Goal: Task Accomplishment & Management: Use online tool/utility

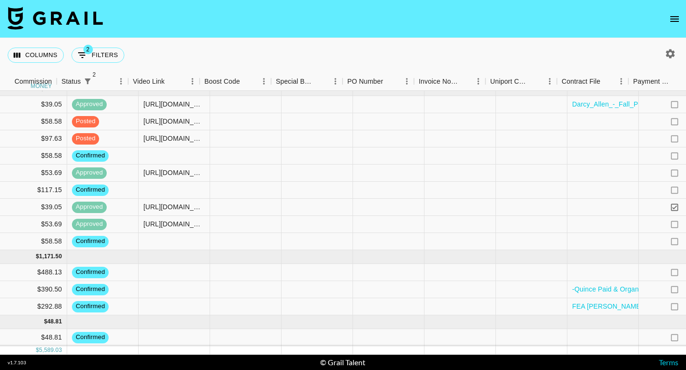
scroll to position [547, 866]
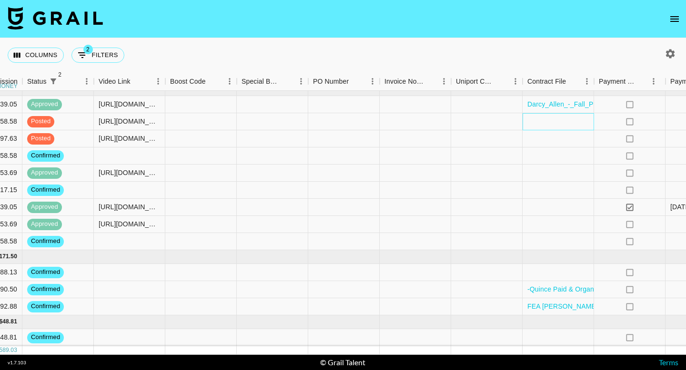
click at [558, 123] on div at bounding box center [557, 121] width 71 height 17
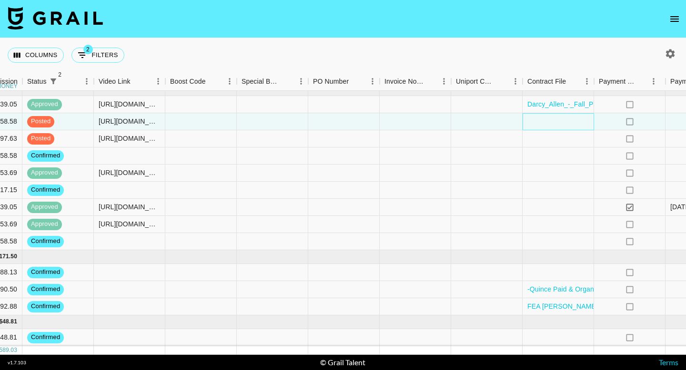
click at [558, 123] on div at bounding box center [557, 121] width 71 height 17
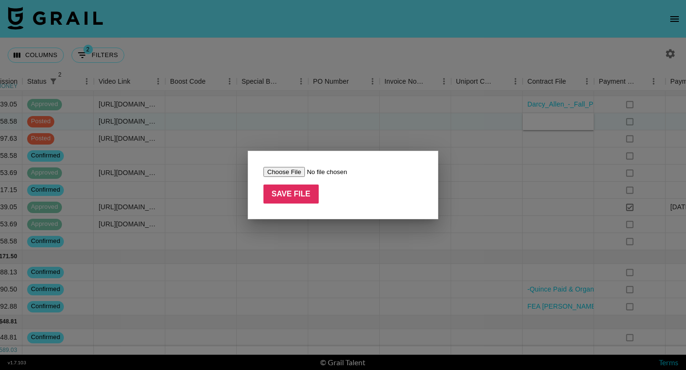
click at [289, 170] on input "file" at bounding box center [323, 172] width 120 height 10
type input "C:\fakepath\[PERSON_NAME] UPDATED (1).pdf"
click at [314, 191] on input "Save File" at bounding box center [290, 194] width 55 height 19
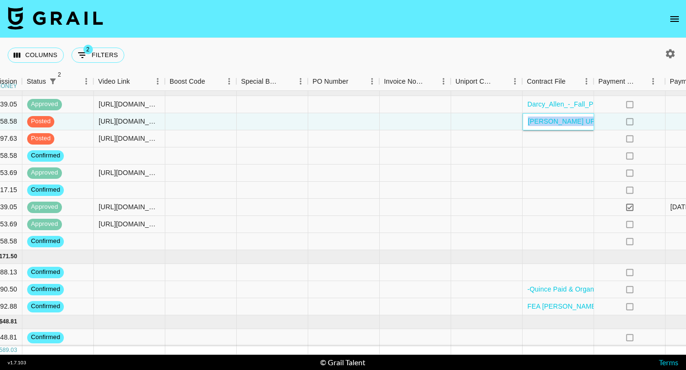
scroll to position [547, 1026]
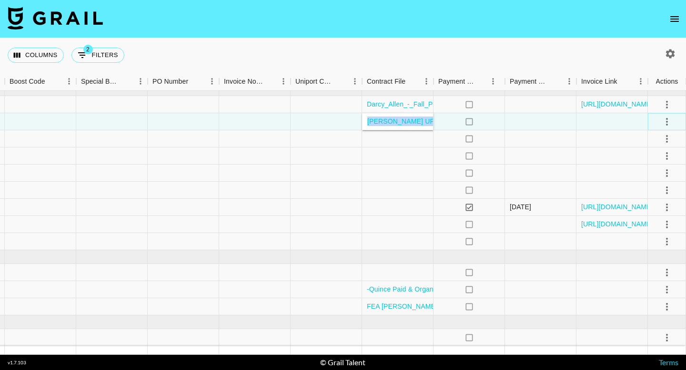
click at [666, 121] on icon "select merge strategy" at bounding box center [667, 122] width 2 height 8
click at [641, 212] on div "Approve" at bounding box center [645, 210] width 29 height 11
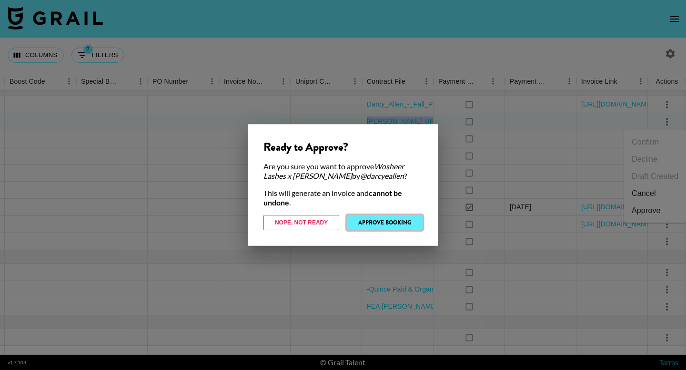
click at [408, 223] on button "Approve Booking" at bounding box center [385, 222] width 76 height 15
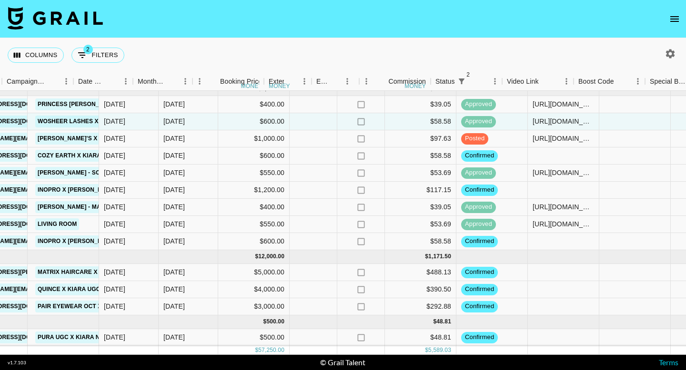
scroll to position [547, 410]
